Goal: Task Accomplishment & Management: Use online tool/utility

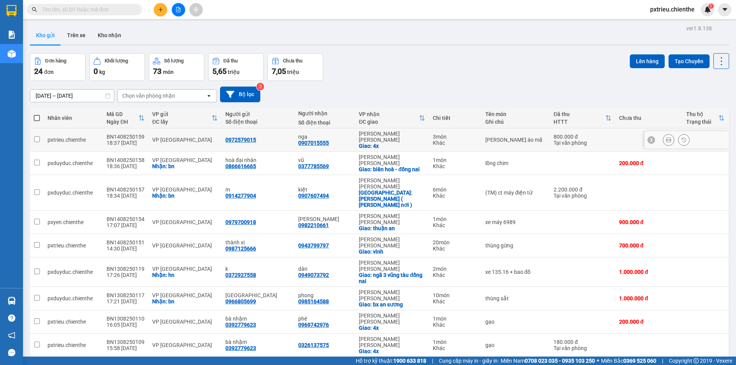
click at [553, 140] on div "Tại văn phòng" at bounding box center [582, 143] width 58 height 6
checkbox input "true"
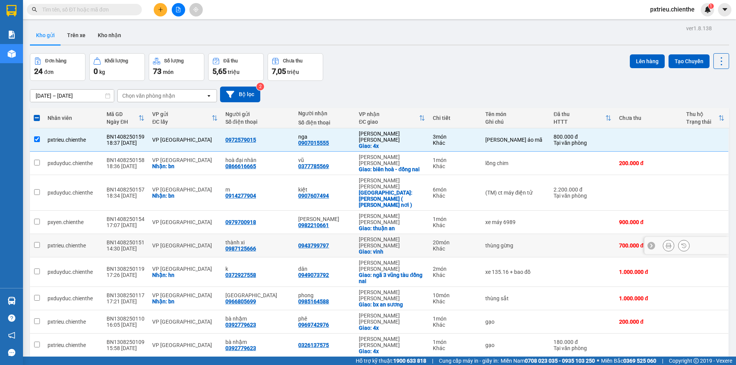
click at [538, 234] on td "thùng gừng" at bounding box center [515, 245] width 68 height 23
checkbox input "true"
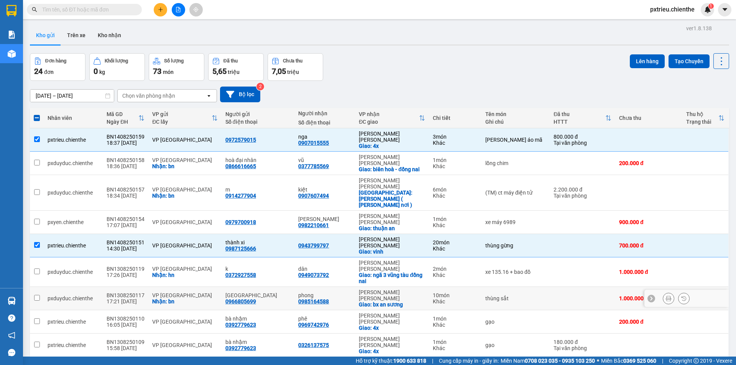
scroll to position [115, 0]
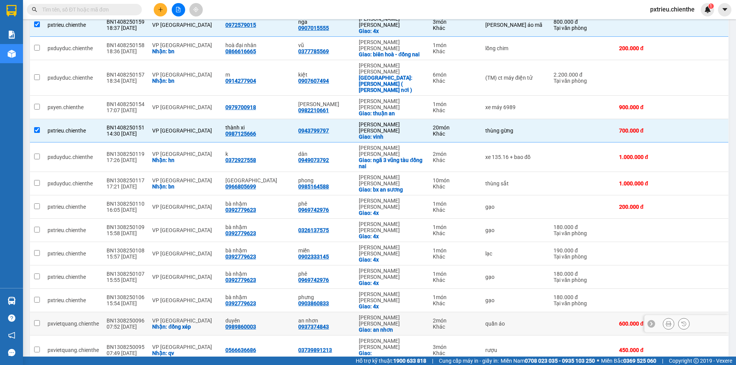
click at [373, 315] on div "VP Hồ Chí Minh" at bounding box center [392, 321] width 66 height 12
checkbox input "true"
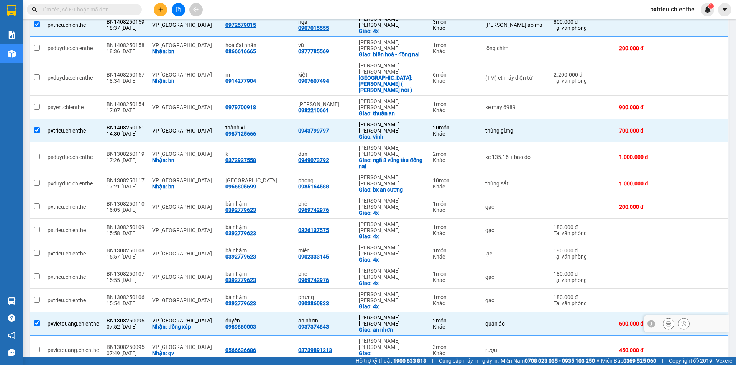
scroll to position [0, 0]
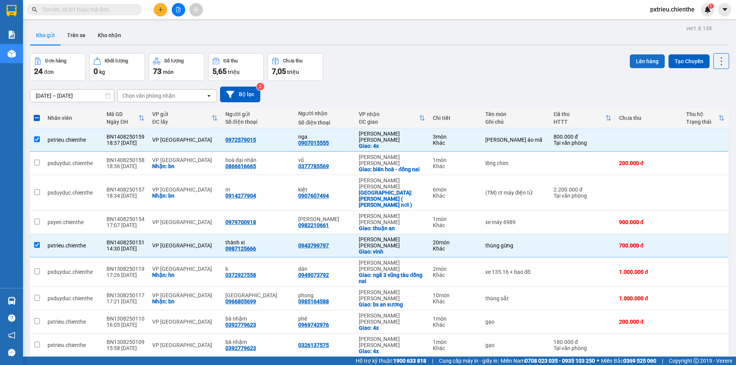
click at [639, 60] on button "Lên hàng" at bounding box center [646, 61] width 35 height 14
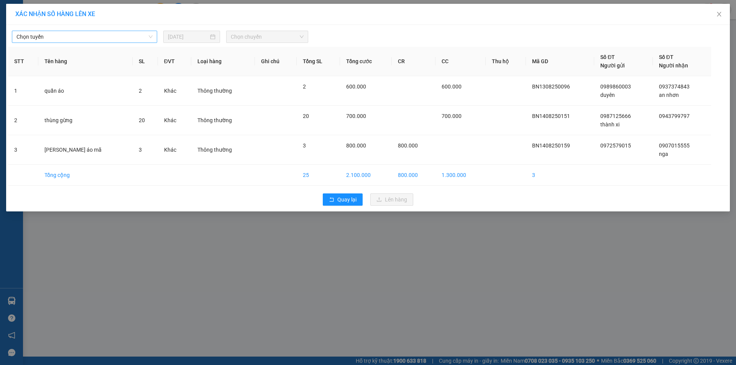
click at [146, 33] on span "Chọn tuyến" at bounding box center [84, 36] width 136 height 11
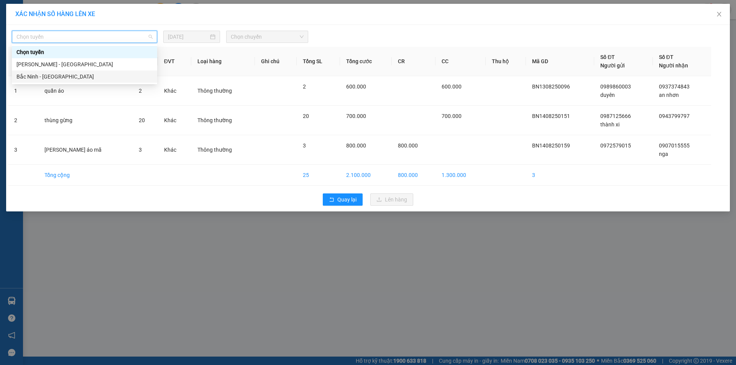
click at [42, 77] on div "Bắc Ninh - [GEOGRAPHIC_DATA]" at bounding box center [84, 76] width 136 height 8
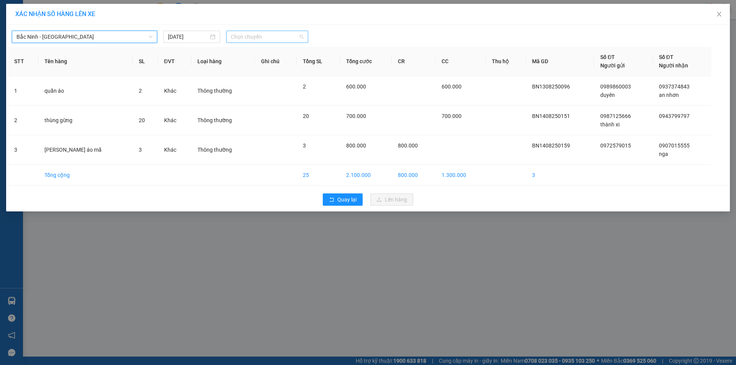
click at [263, 36] on span "Chọn chuyến" at bounding box center [267, 36] width 73 height 11
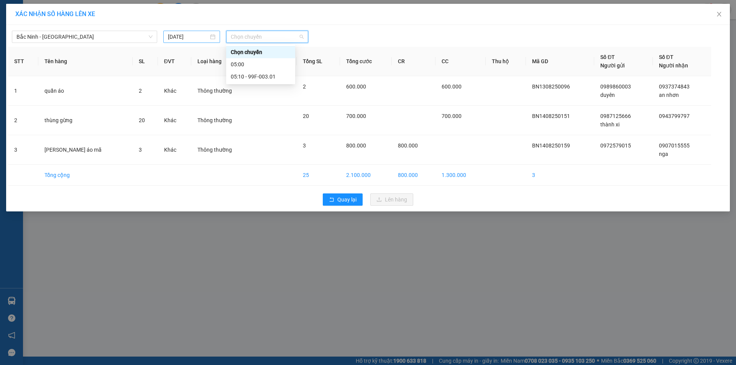
click at [208, 38] on input "[DATE]" at bounding box center [188, 37] width 41 height 8
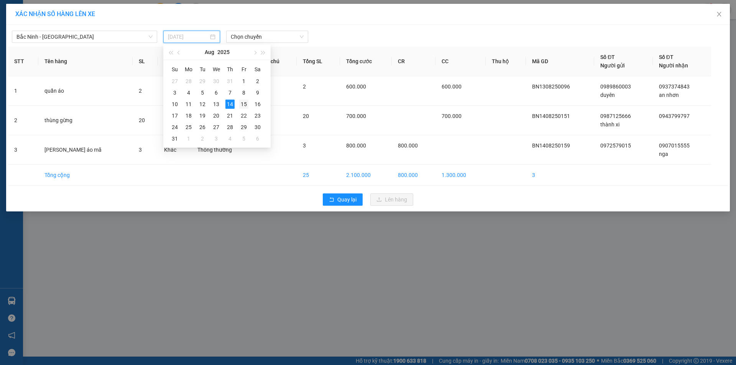
click at [243, 103] on div "15" at bounding box center [243, 104] width 9 height 9
type input "[DATE]"
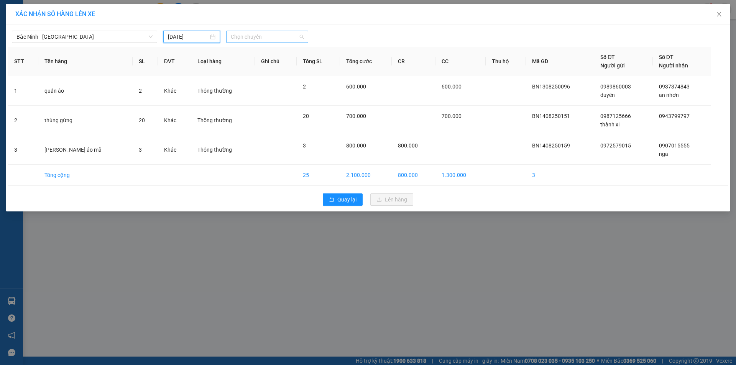
click at [269, 39] on span "Chọn chuyến" at bounding box center [267, 36] width 73 height 11
click at [255, 66] on div "05:00" at bounding box center [261, 64] width 60 height 8
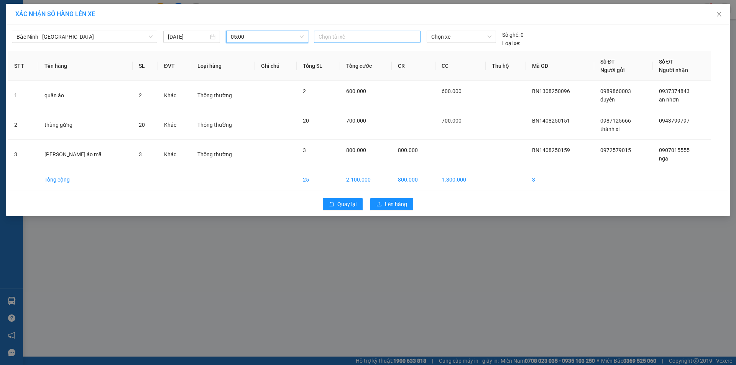
click at [383, 35] on div at bounding box center [367, 36] width 103 height 9
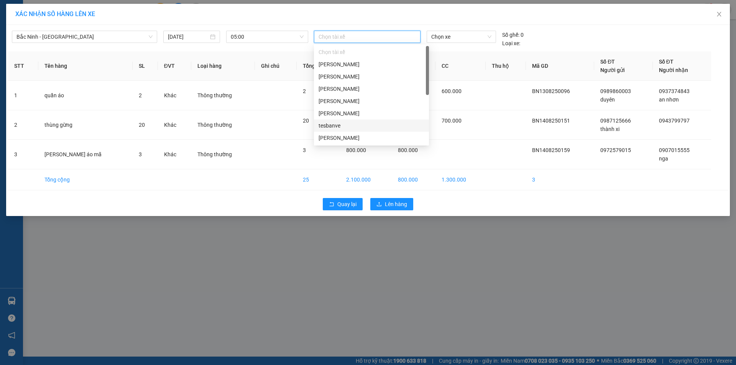
click at [343, 124] on div "tesbanve" at bounding box center [371, 125] width 106 height 8
click at [361, 72] on div "Nguyễn Như Sơn" at bounding box center [371, 76] width 115 height 12
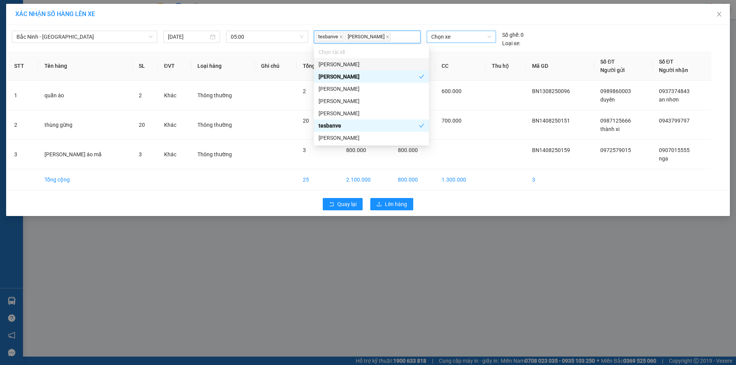
click at [461, 39] on span "Chọn xe" at bounding box center [461, 36] width 60 height 11
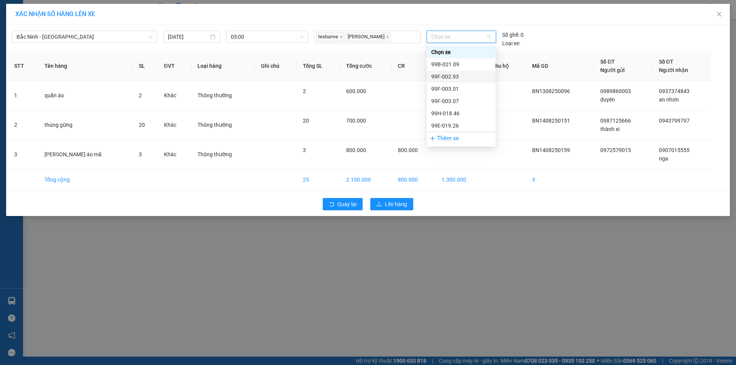
click at [446, 80] on div "99F-002.93" at bounding box center [461, 76] width 60 height 8
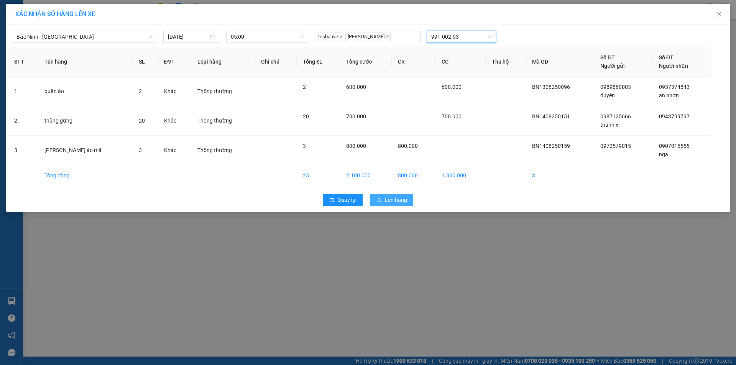
click at [400, 201] on span "Lên hàng" at bounding box center [396, 200] width 22 height 8
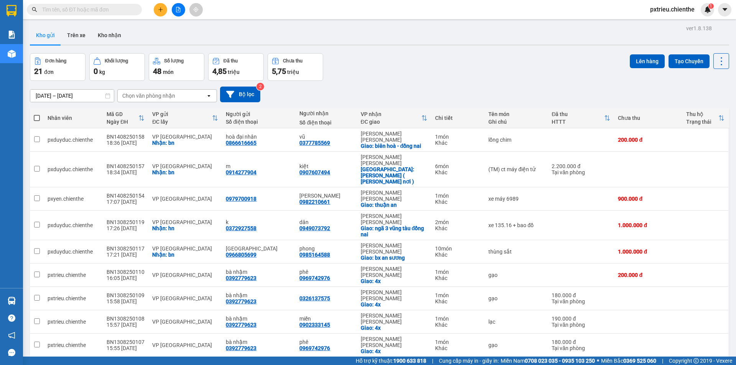
scroll to position [77, 0]
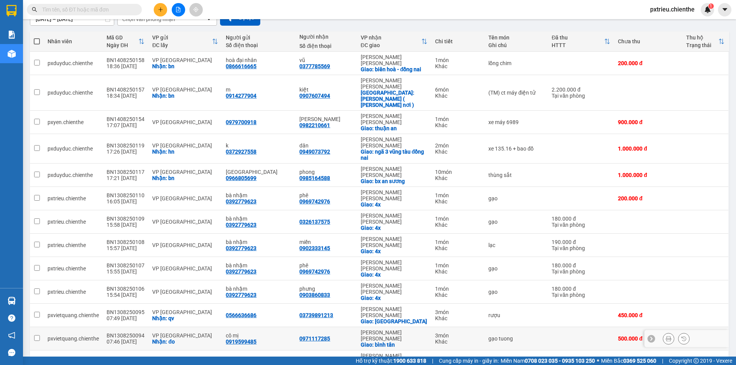
click at [167, 339] on div "Nhận: đo" at bounding box center [185, 342] width 66 height 6
checkbox input "true"
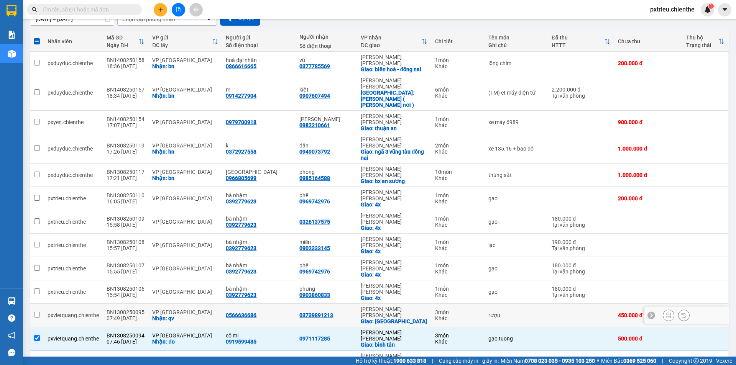
click at [170, 315] on div "Nhận: qv" at bounding box center [185, 318] width 66 height 6
checkbox input "true"
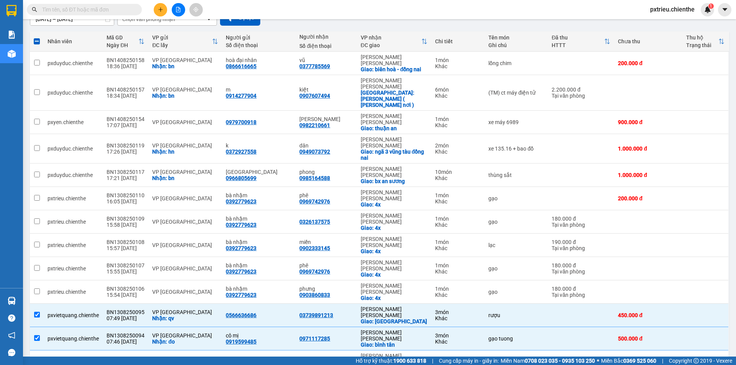
scroll to position [177, 0]
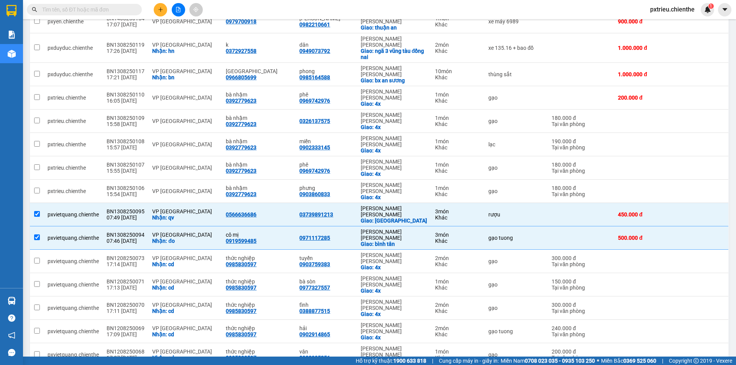
checkbox input "true"
click at [158, 349] on div "VP [GEOGRAPHIC_DATA]" at bounding box center [185, 352] width 66 height 6
checkbox input "true"
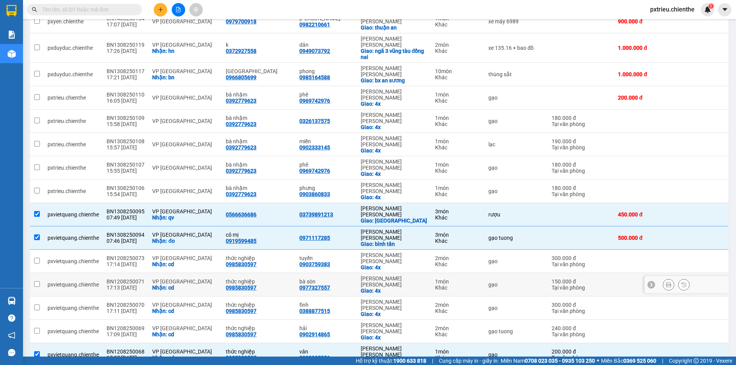
scroll to position [101, 0]
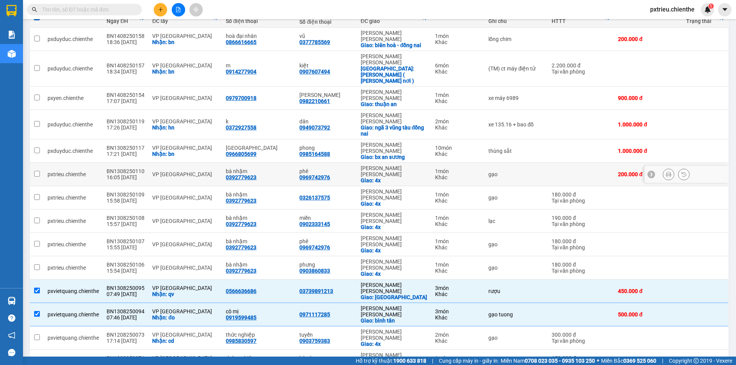
click at [175, 171] on div "VP [GEOGRAPHIC_DATA]" at bounding box center [185, 174] width 66 height 6
checkbox input "true"
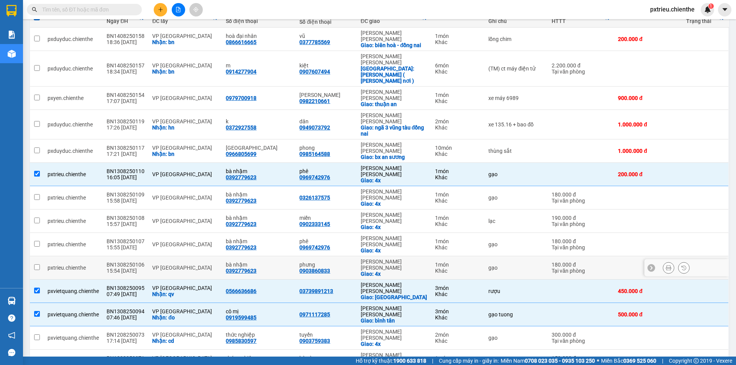
click at [153, 256] on td "VP [GEOGRAPHIC_DATA]" at bounding box center [185, 267] width 74 height 23
checkbox input "true"
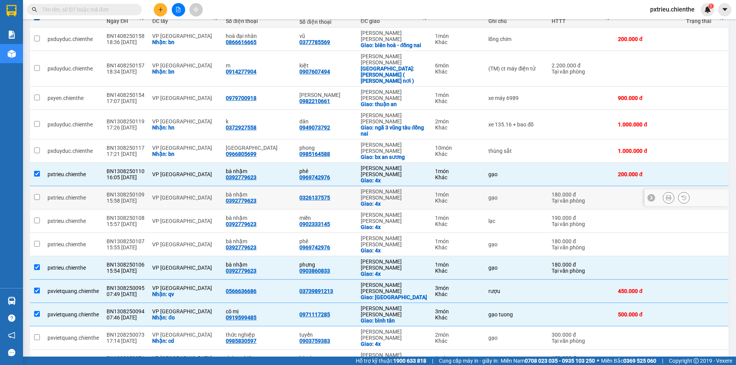
click at [164, 195] on div "VP [GEOGRAPHIC_DATA]" at bounding box center [185, 198] width 66 height 6
checkbox input "true"
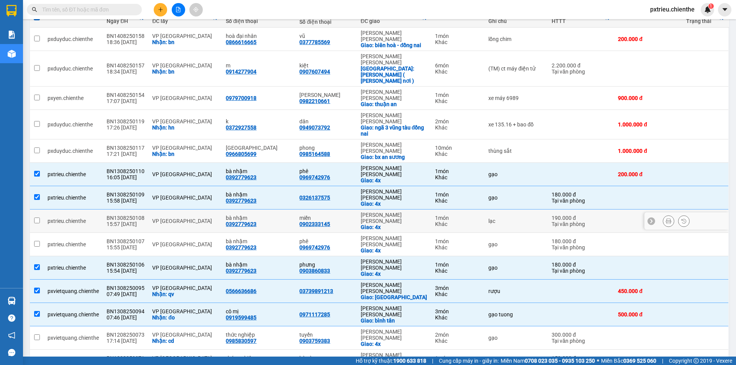
click at [156, 218] on div "VP [GEOGRAPHIC_DATA]" at bounding box center [185, 221] width 66 height 6
checkbox input "true"
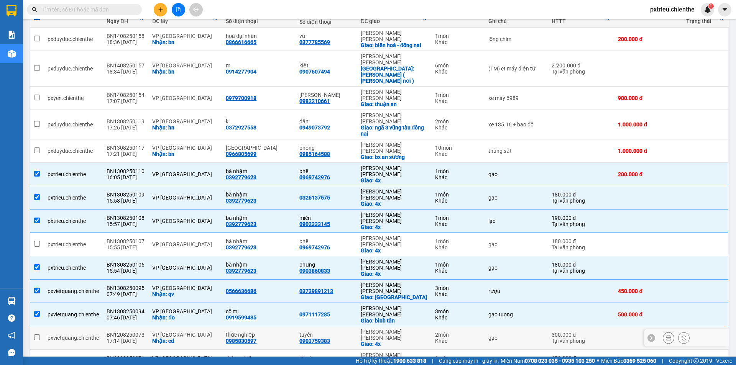
scroll to position [139, 0]
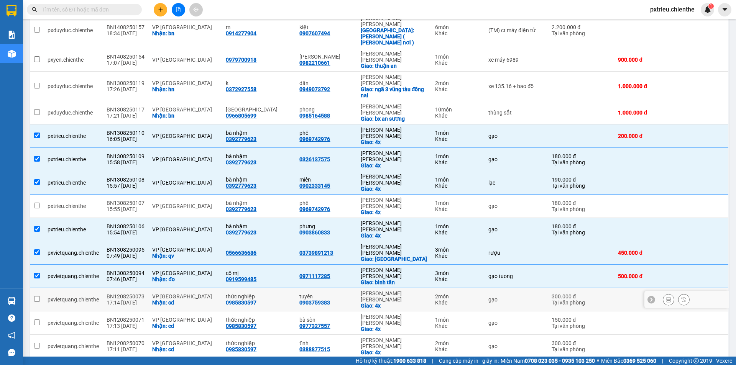
click at [166, 293] on div "VP [GEOGRAPHIC_DATA]" at bounding box center [185, 296] width 66 height 6
checkbox input "true"
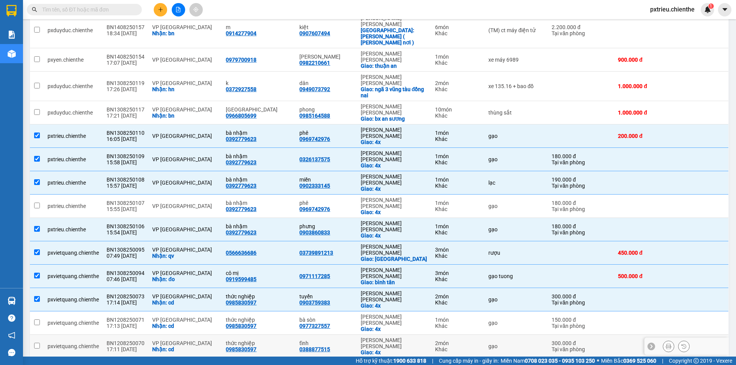
click at [139, 340] on div "BN1208250070" at bounding box center [126, 343] width 38 height 6
checkbox input "true"
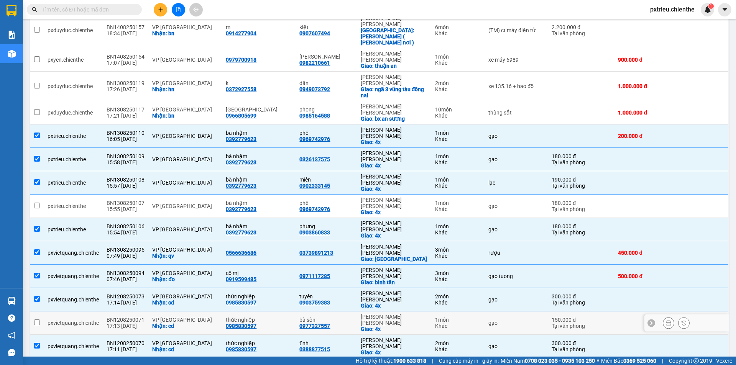
click at [154, 317] on div "VP [GEOGRAPHIC_DATA]" at bounding box center [185, 320] width 66 height 6
checkbox input "true"
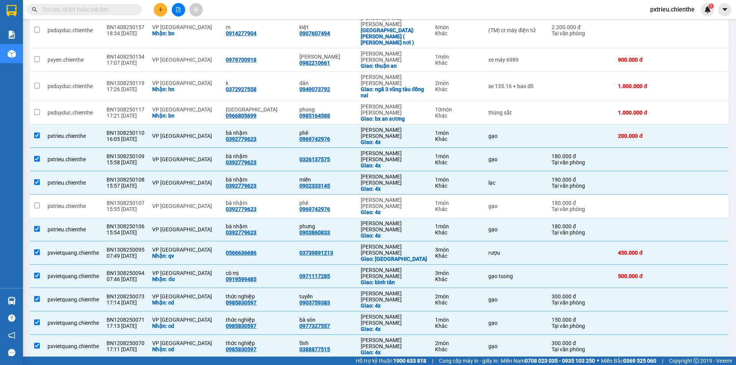
click at [155, 352] on div "VP [GEOGRAPHIC_DATA]" at bounding box center [185, 367] width 66 height 6
checkbox input "true"
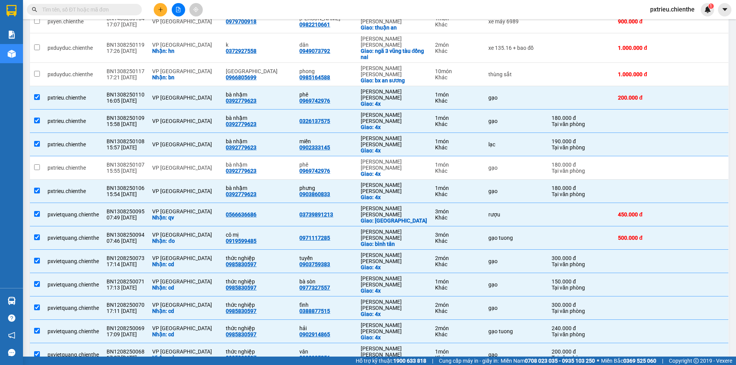
checkbox input "true"
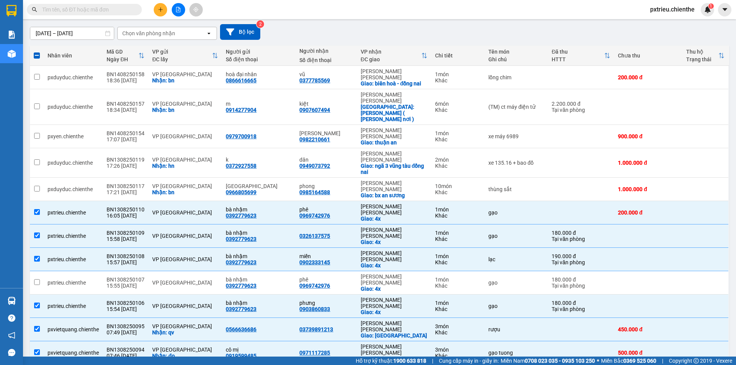
scroll to position [24, 0]
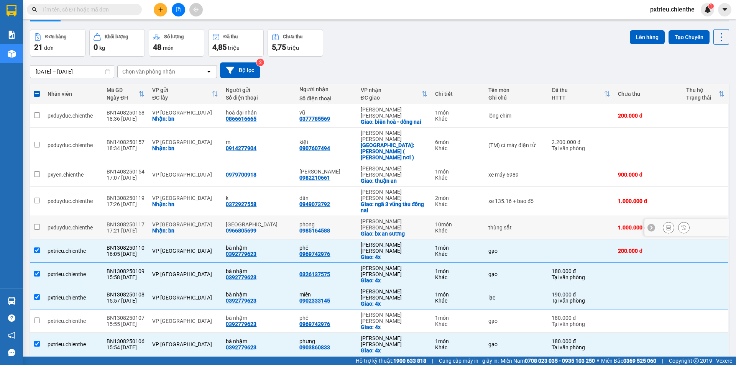
click at [473, 216] on td "10 món Khác" at bounding box center [457, 227] width 53 height 23
checkbox input "true"
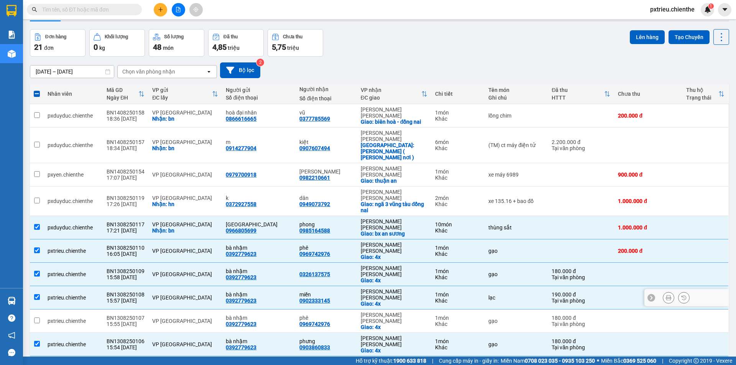
scroll to position [0, 0]
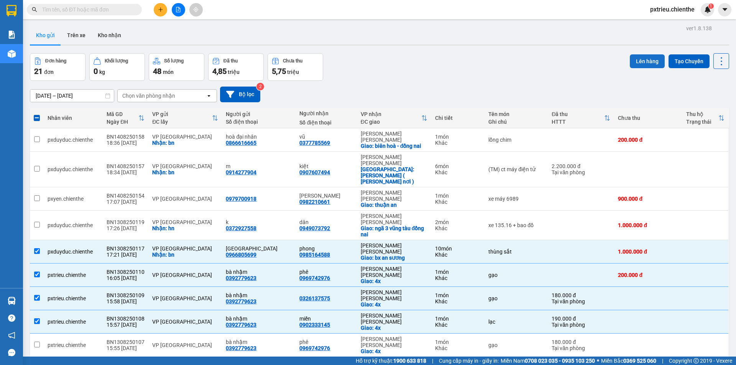
click at [645, 57] on button "Lên hàng" at bounding box center [646, 61] width 35 height 14
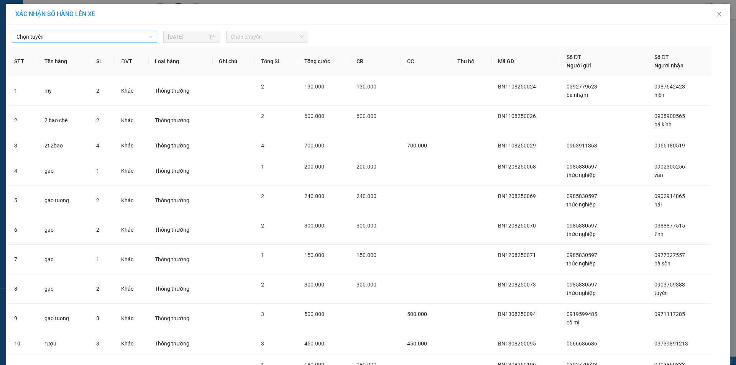
click at [142, 32] on span "Chọn tuyến" at bounding box center [84, 36] width 136 height 11
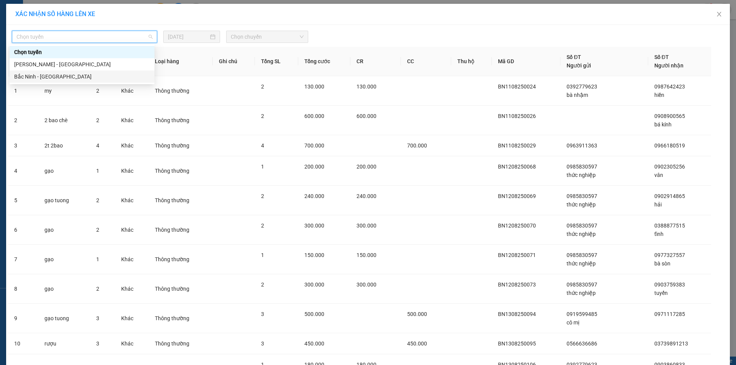
click at [43, 75] on div "Bắc Ninh - Hồ Chí Minh" at bounding box center [82, 76] width 136 height 8
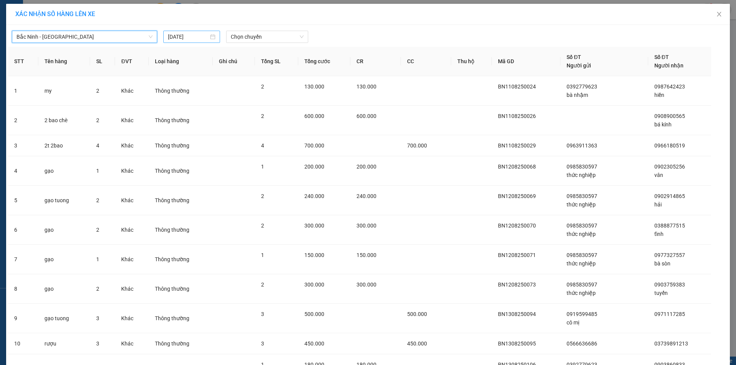
click at [204, 39] on input "[DATE]" at bounding box center [188, 37] width 41 height 8
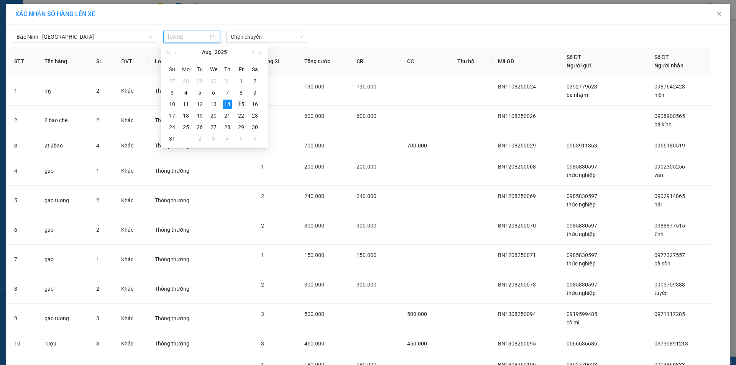
click at [238, 105] on div "15" at bounding box center [240, 104] width 9 height 9
type input "15/08/2025"
click at [253, 37] on span "Chọn chuyến" at bounding box center [267, 36] width 73 height 11
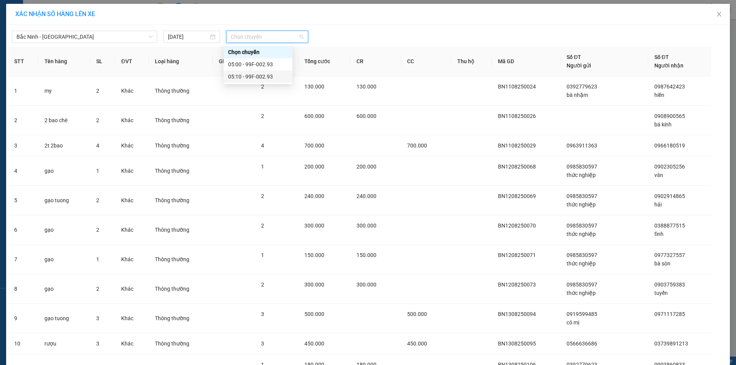
click at [249, 78] on div "05:10 - 99F-002.93" at bounding box center [258, 76] width 60 height 8
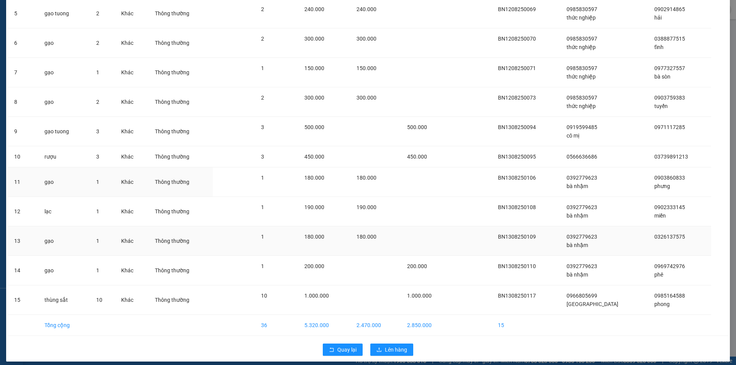
scroll to position [197, 0]
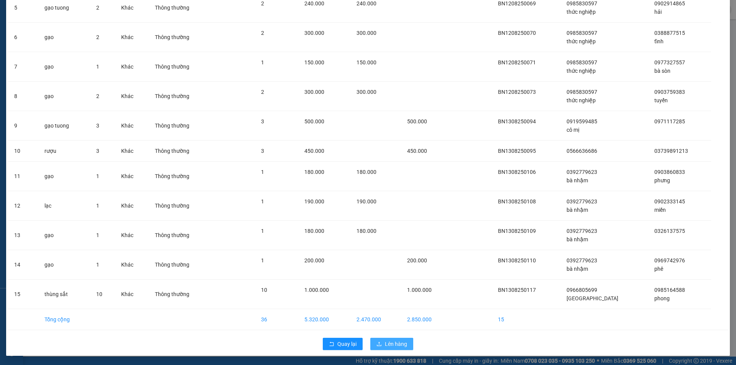
click at [390, 346] on span "Lên hàng" at bounding box center [396, 344] width 22 height 8
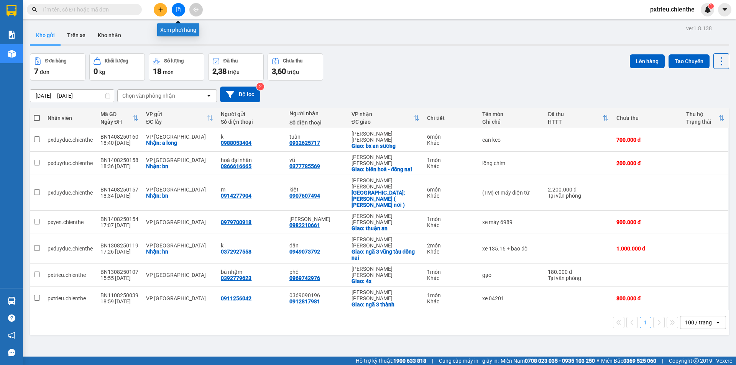
click at [174, 13] on button at bounding box center [178, 9] width 13 height 13
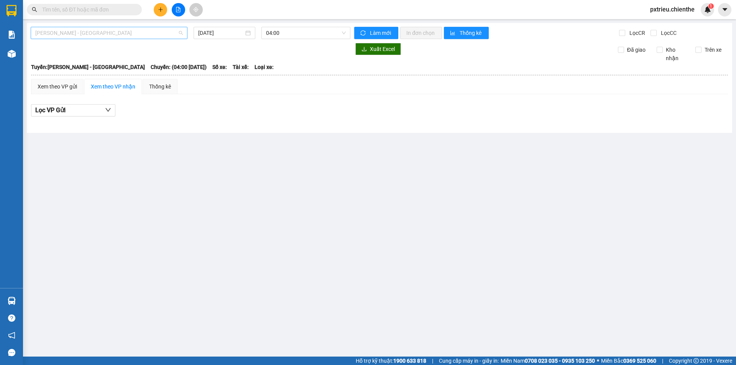
click at [179, 29] on span "Hồ Chí Minh - Bắc Ninh" at bounding box center [108, 32] width 147 height 11
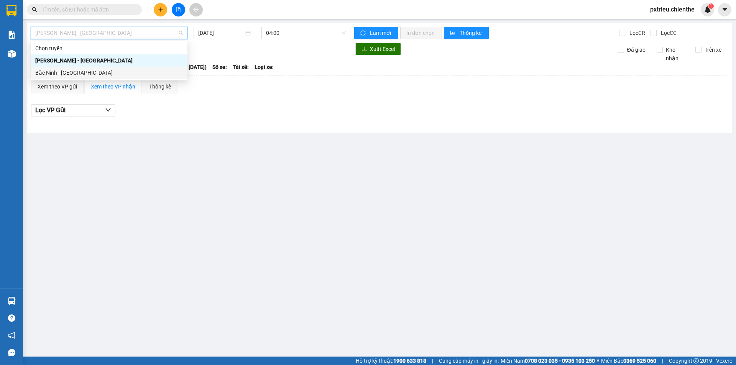
click at [86, 72] on div "Bắc Ninh - Hồ Chí Minh" at bounding box center [108, 73] width 147 height 8
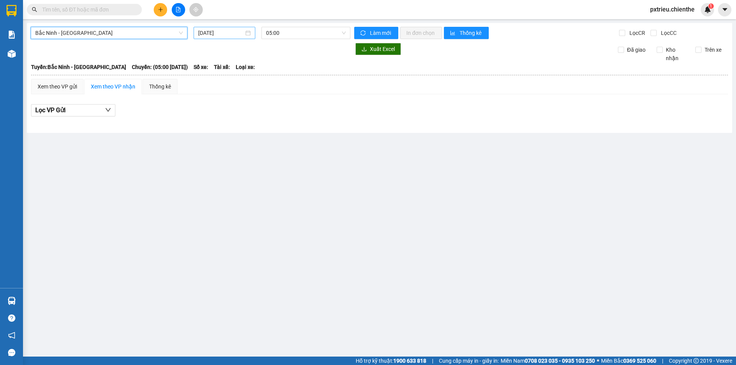
click at [248, 32] on div "[DATE]" at bounding box center [224, 33] width 52 height 8
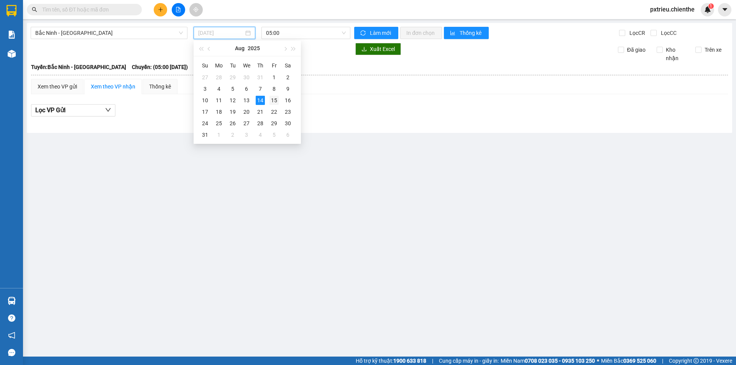
click at [273, 98] on div "15" at bounding box center [273, 100] width 9 height 9
type input "15/08/2025"
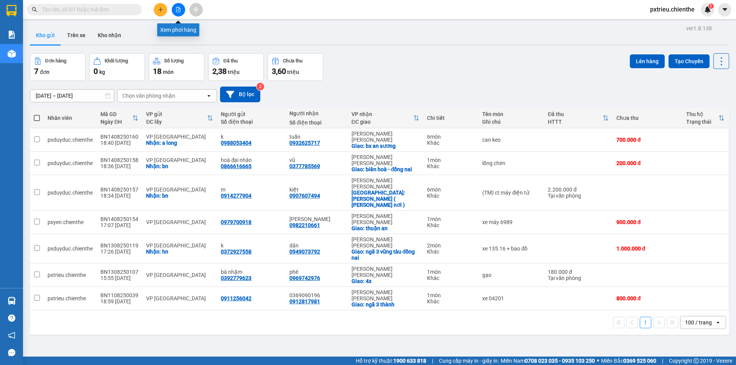
click at [177, 10] on icon "file-add" at bounding box center [178, 9] width 4 height 5
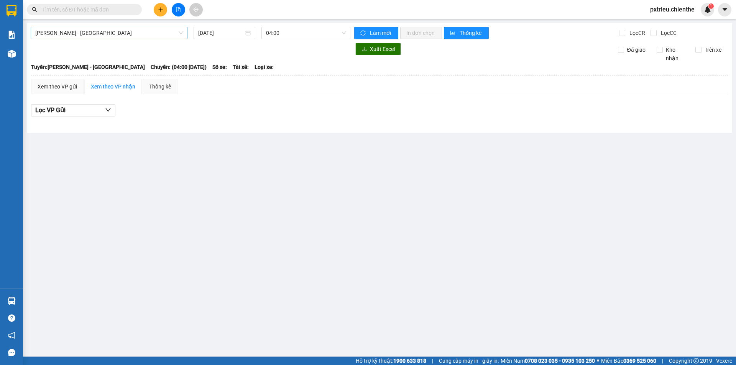
click at [172, 33] on span "Hồ Chí Minh - Bắc Ninh" at bounding box center [108, 32] width 147 height 11
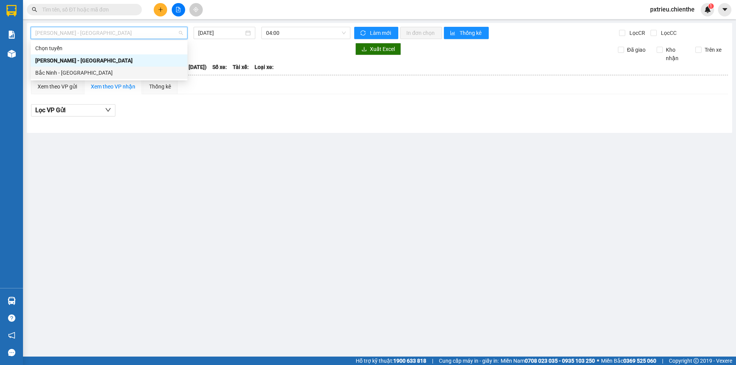
click at [70, 74] on div "Bắc Ninh - Hồ Chí Minh" at bounding box center [108, 73] width 147 height 8
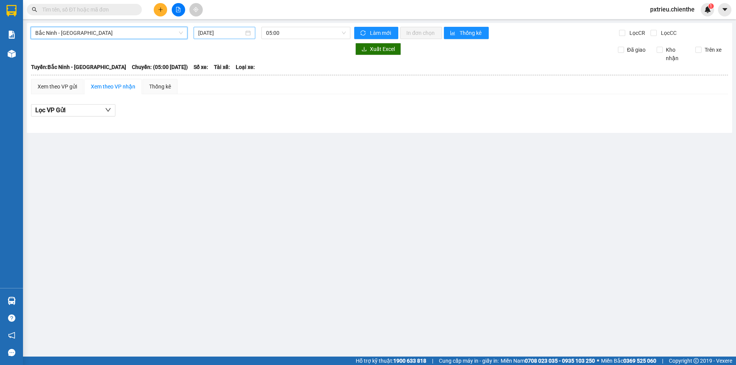
click at [242, 32] on input "[DATE]" at bounding box center [221, 33] width 46 height 8
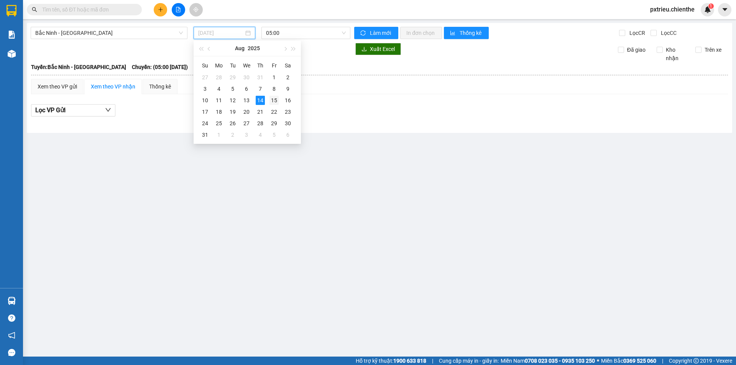
click at [275, 103] on div "15" at bounding box center [273, 100] width 9 height 9
type input "15/08/2025"
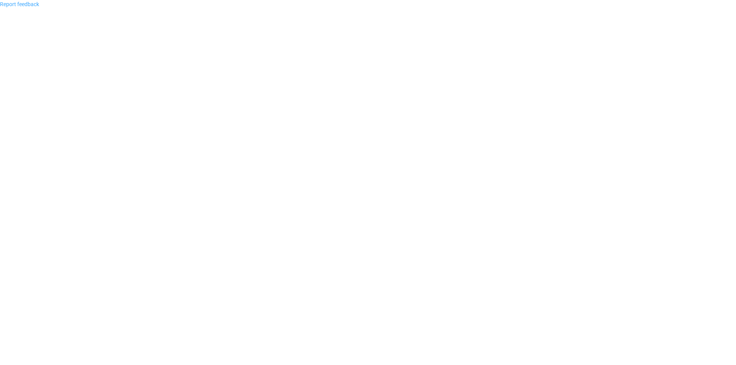
click at [18, 5] on link "Report feedback" at bounding box center [19, 4] width 39 height 6
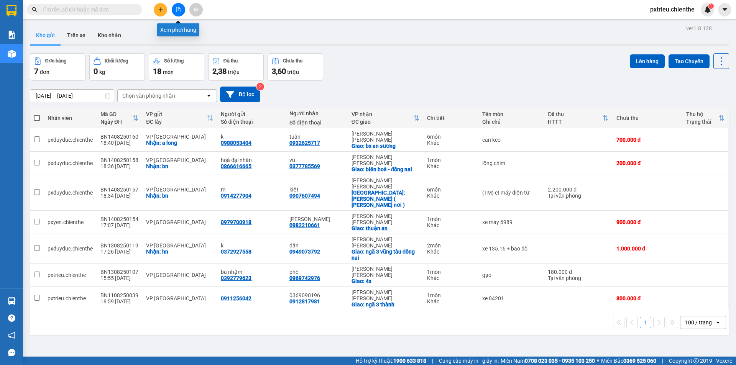
click at [178, 9] on icon "file-add" at bounding box center [177, 9] width 5 height 5
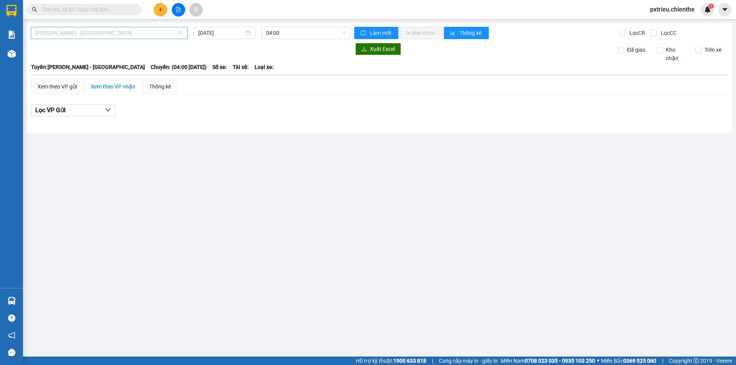
click at [182, 33] on span "Hồ Chí Minh - Bắc Ninh" at bounding box center [108, 32] width 147 height 11
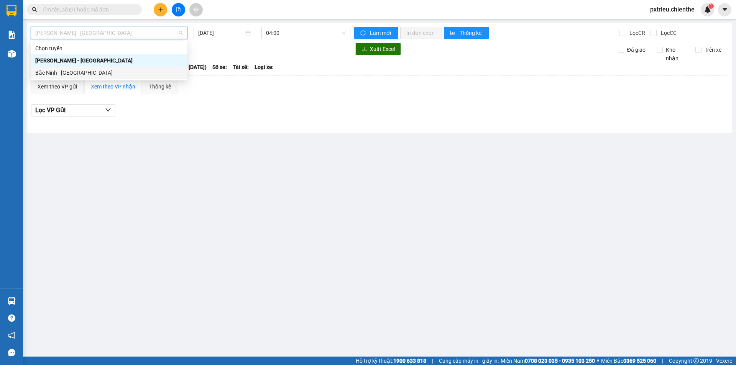
click at [95, 75] on div "Bắc Ninh - Hồ Chí Minh" at bounding box center [108, 73] width 147 height 8
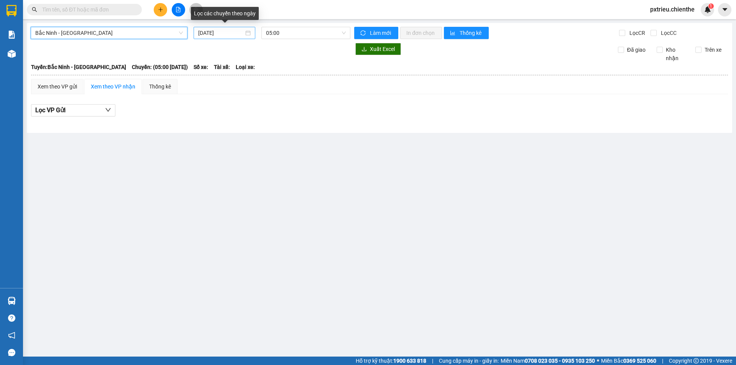
click at [244, 34] on div "[DATE]" at bounding box center [224, 33] width 52 height 8
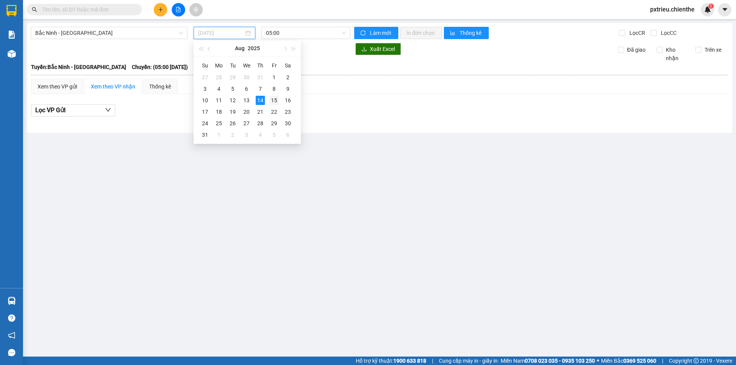
click at [275, 102] on div "15" at bounding box center [273, 100] width 9 height 9
type input "15/08/2025"
